Goal: Check status

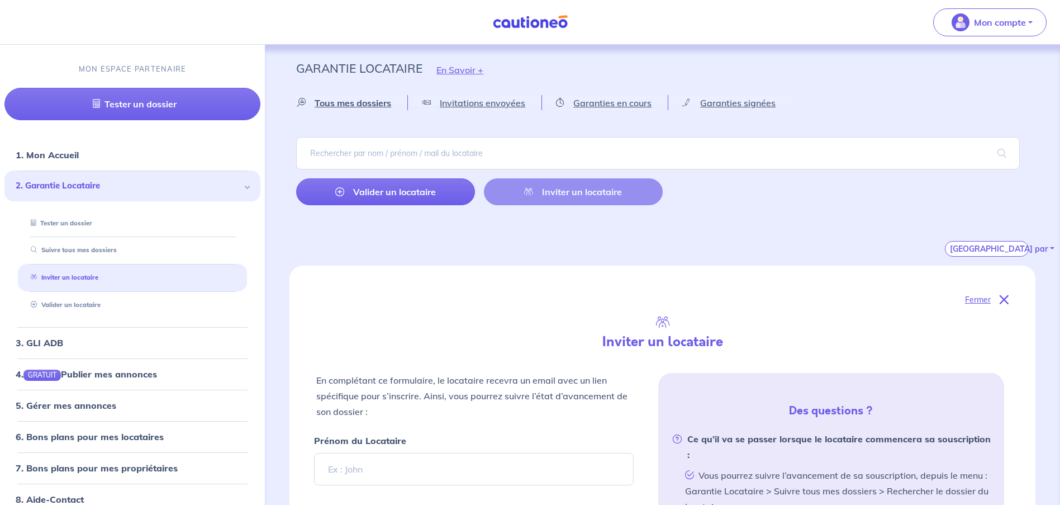
select select "FR"
click at [108, 250] on link "Suivre tous mes dossiers" at bounding box center [70, 250] width 89 height 8
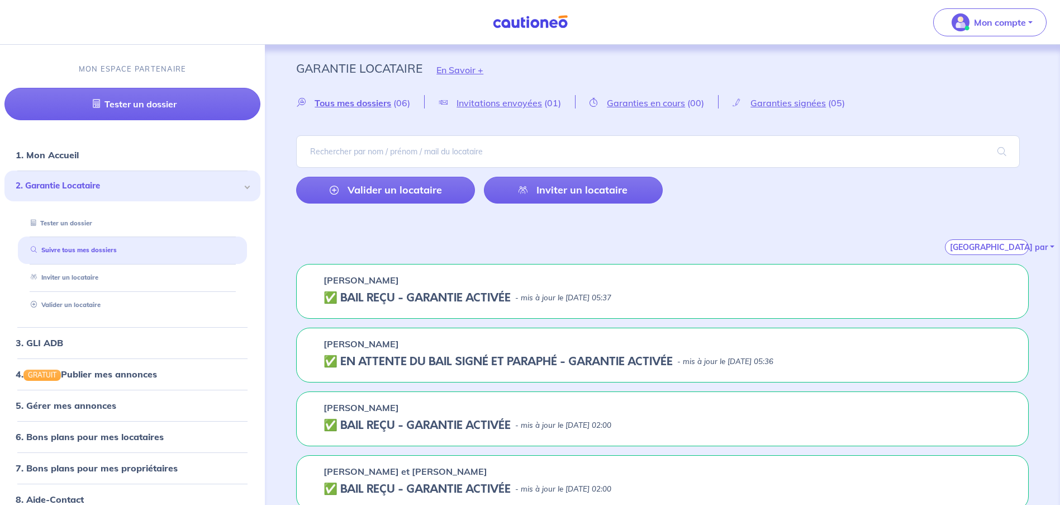
click at [530, 357] on h5 "✅️️️ EN ATTENTE DU BAIL SIGNÉ ET PARAPHÉ - GARANTIE ACTIVÉE" at bounding box center [498, 361] width 349 height 13
click at [1014, 248] on button "[GEOGRAPHIC_DATA] par" at bounding box center [987, 247] width 84 height 16
click at [1013, 248] on button "[GEOGRAPHIC_DATA] par" at bounding box center [987, 247] width 84 height 16
click at [875, 226] on div "Trier par Du + au - récent Du - au + récent Par statut" at bounding box center [662, 233] width 733 height 42
click at [758, 107] on span "Garanties signées" at bounding box center [787, 102] width 75 height 11
